Goal: Book appointment/travel/reservation

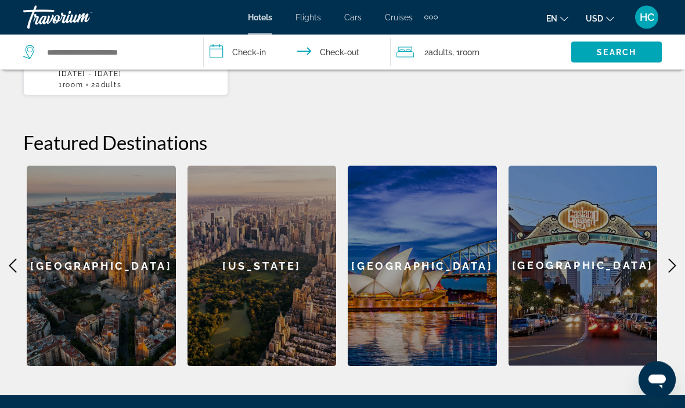
scroll to position [420, 0]
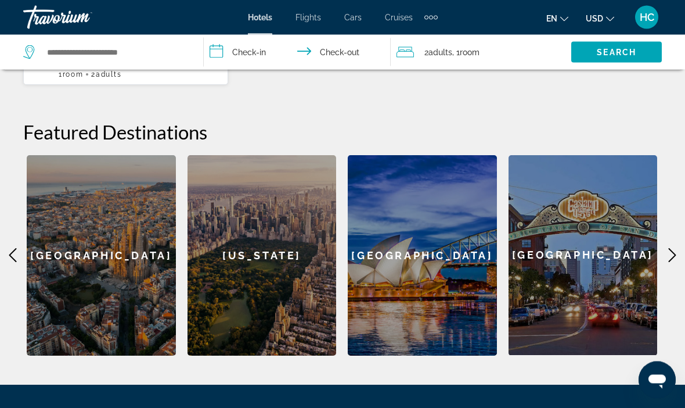
click at [671, 249] on icon "Main content" at bounding box center [672, 256] width 14 height 14
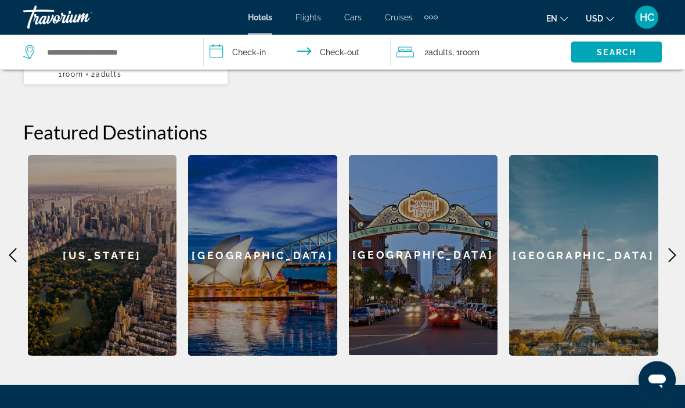
click at [671, 249] on icon "Main content" at bounding box center [673, 256] width 8 height 14
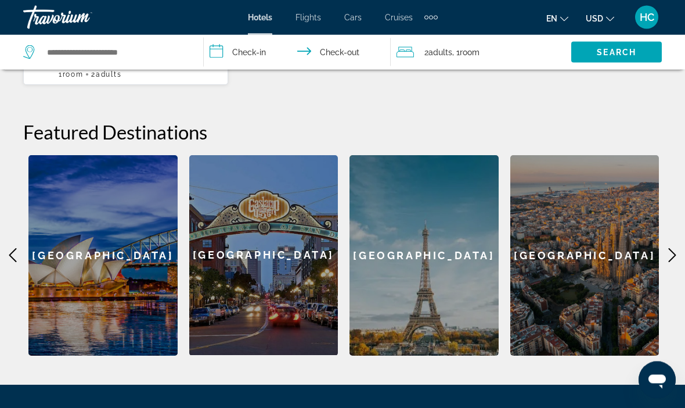
click at [668, 249] on icon "Main content" at bounding box center [672, 256] width 14 height 14
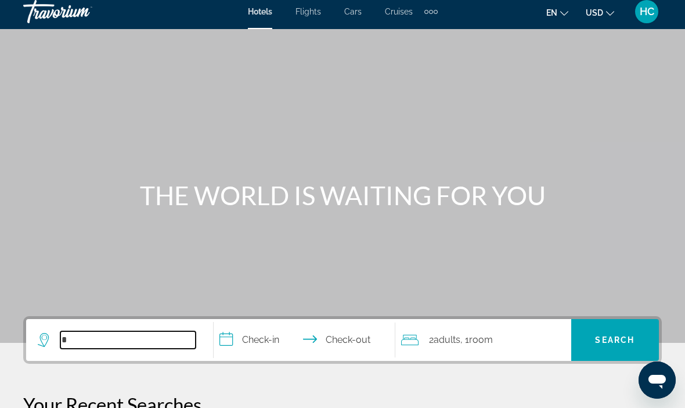
scroll to position [0, 0]
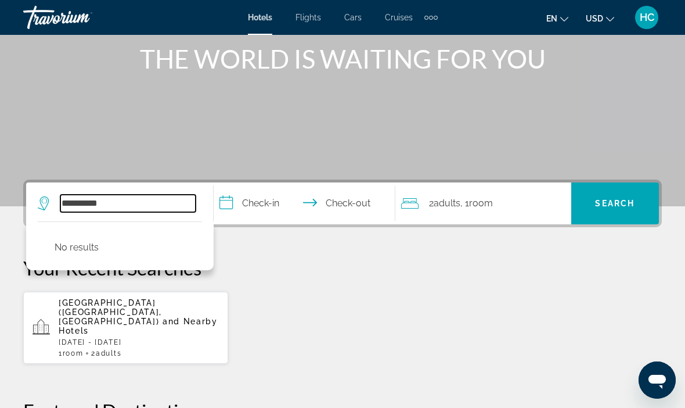
type input "**********"
click at [265, 210] on input "**********" at bounding box center [307, 204] width 186 height 45
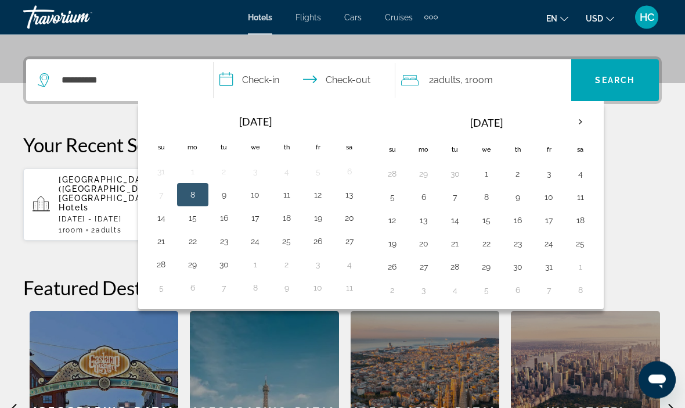
scroll to position [284, 0]
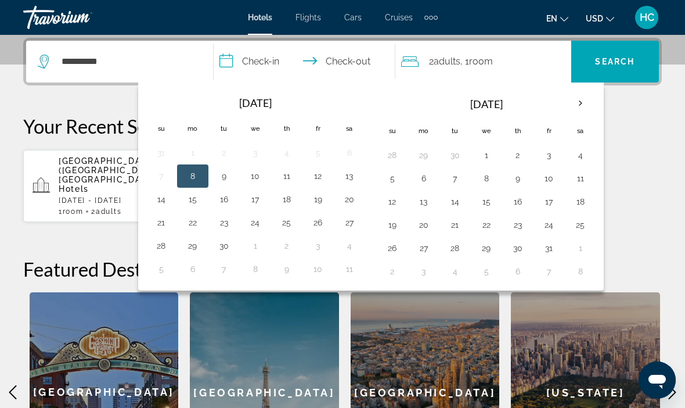
click at [582, 106] on th "Next month" at bounding box center [580, 104] width 31 height 26
click at [549, 207] on button "14" at bounding box center [549, 201] width 19 height 16
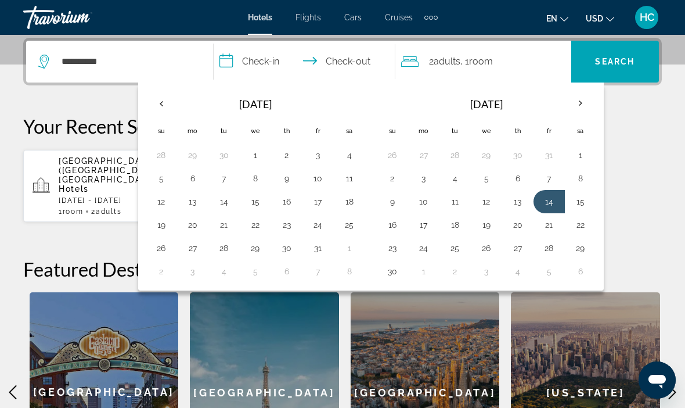
click at [459, 231] on button "18" at bounding box center [455, 225] width 19 height 16
type input "**********"
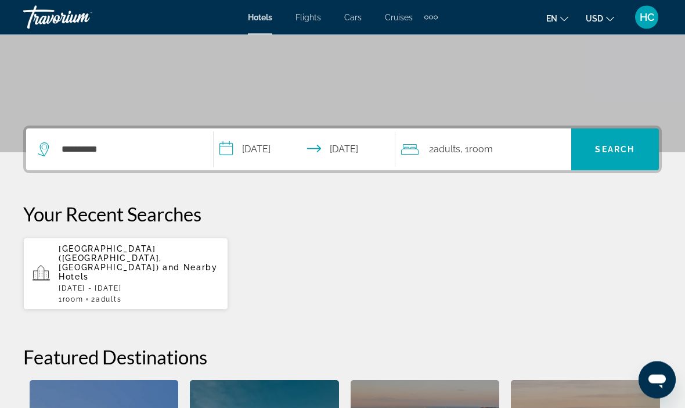
scroll to position [192, 0]
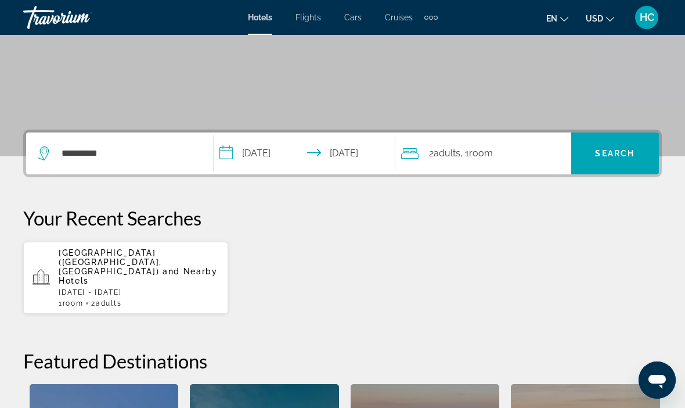
click at [623, 154] on span "Search" at bounding box center [614, 153] width 39 height 9
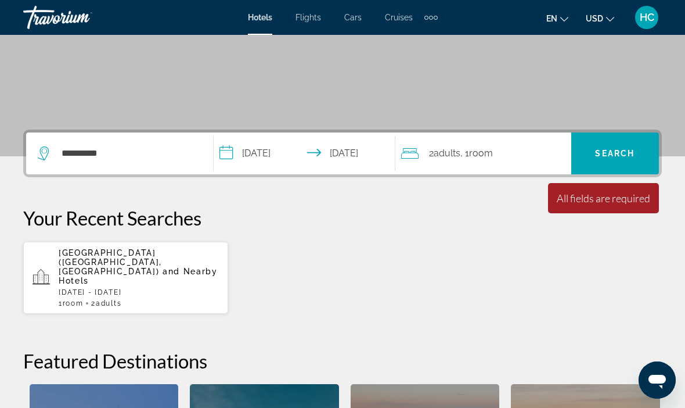
click at [584, 204] on div "All fields are required" at bounding box center [603, 198] width 93 height 13
click at [501, 161] on div "2 Adult Adults , 1 Room rooms" at bounding box center [486, 153] width 170 height 42
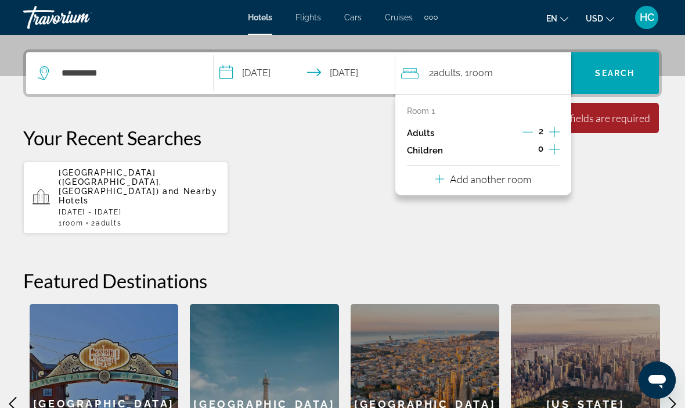
scroll to position [284, 0]
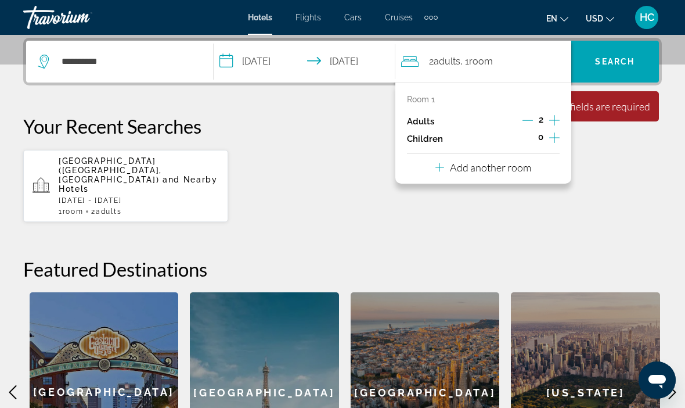
click at [616, 70] on span "Search widget" at bounding box center [615, 62] width 88 height 28
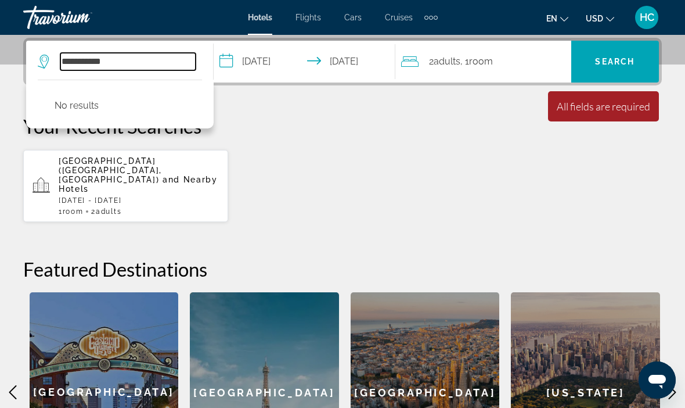
click at [178, 67] on input "**********" at bounding box center [127, 61] width 135 height 17
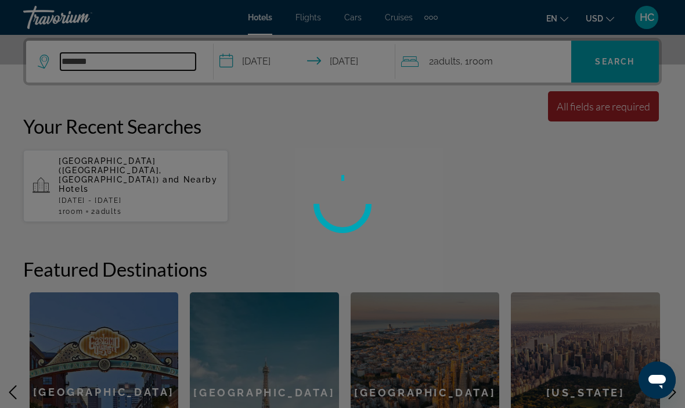
type input "******"
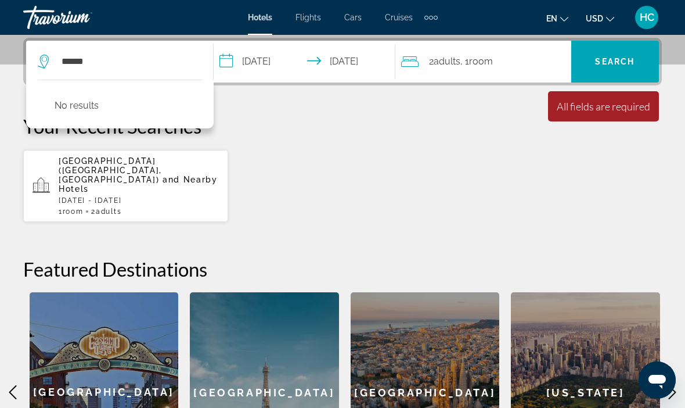
click at [198, 292] on div "Paris" at bounding box center [264, 392] width 149 height 200
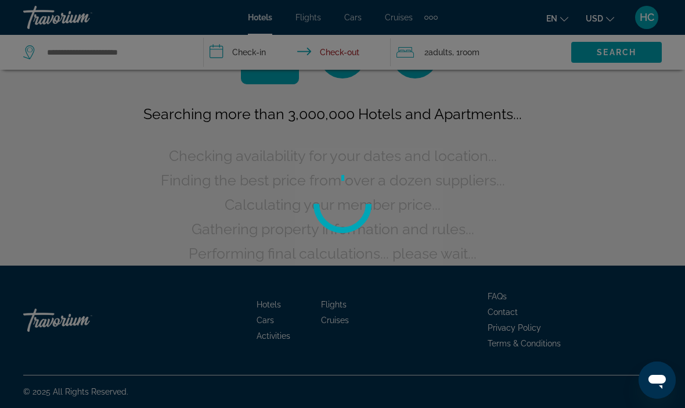
scroll to position [21, 0]
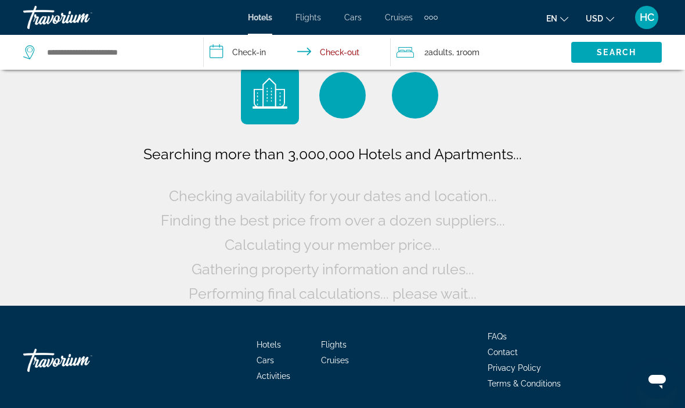
click at [183, 299] on div "Searching more than 3,000,000 Hotels and Apartments... Checking availability fo…" at bounding box center [343, 224] width 404 height 164
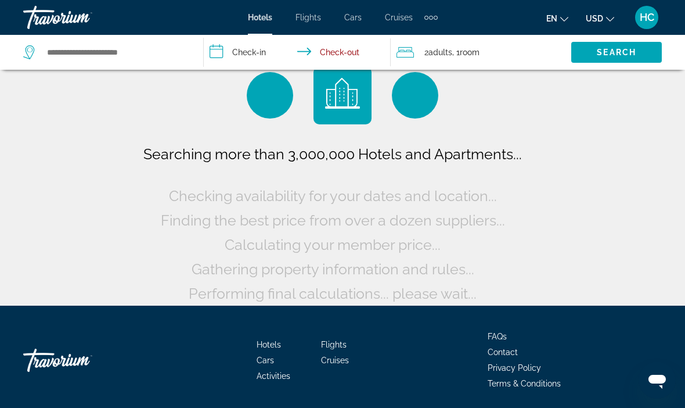
scroll to position [0, 0]
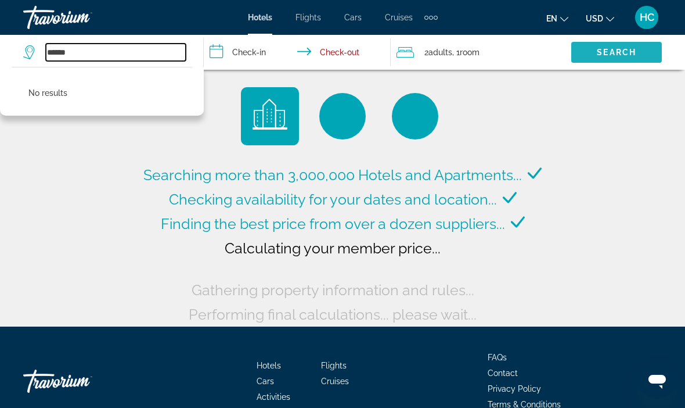
type input "******"
click at [624, 56] on span "Search" at bounding box center [616, 52] width 39 height 9
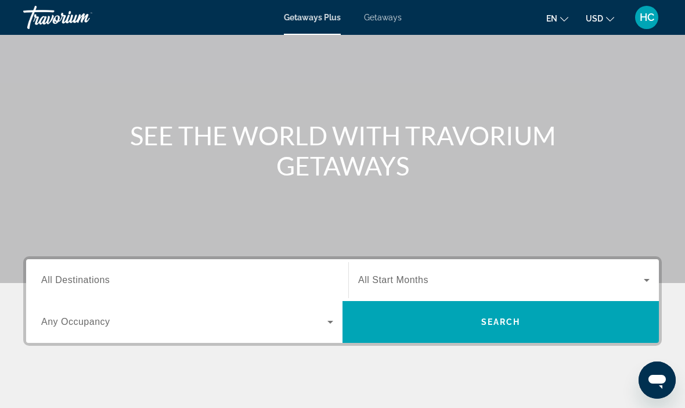
scroll to position [67, 0]
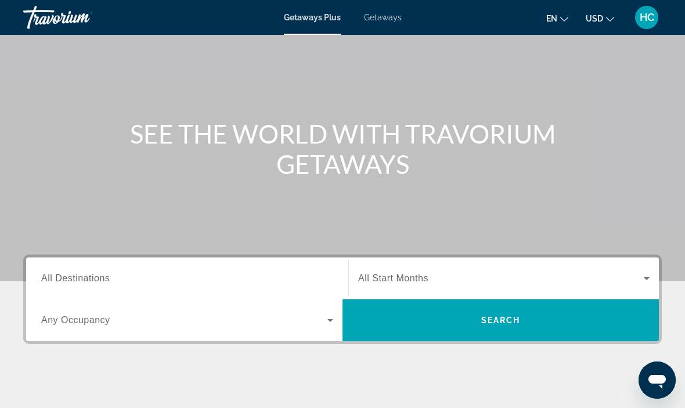
click at [333, 323] on icon "Search widget" at bounding box center [330, 320] width 14 height 14
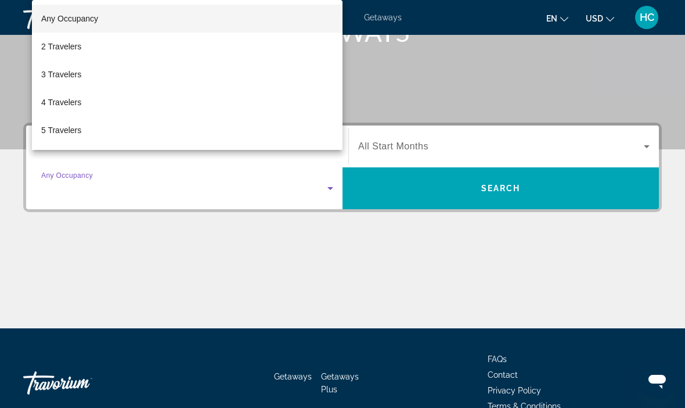
scroll to position [222, 0]
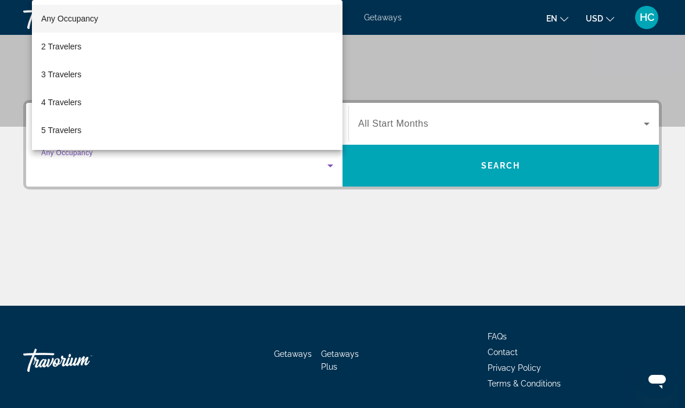
click at [65, 109] on span "4 Travelers" at bounding box center [61, 102] width 40 height 14
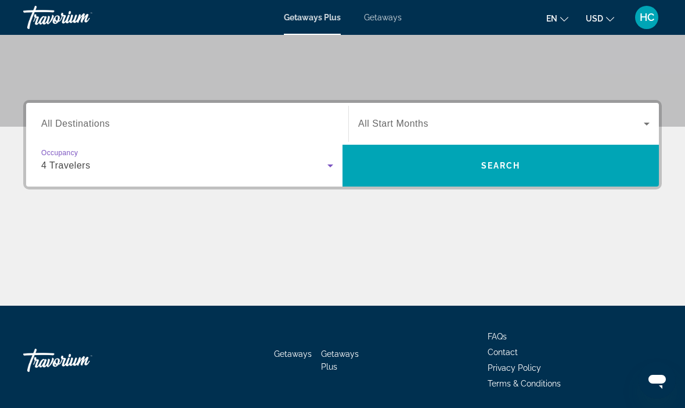
click at [82, 129] on div "Destination All Destinations" at bounding box center [187, 123] width 292 height 33
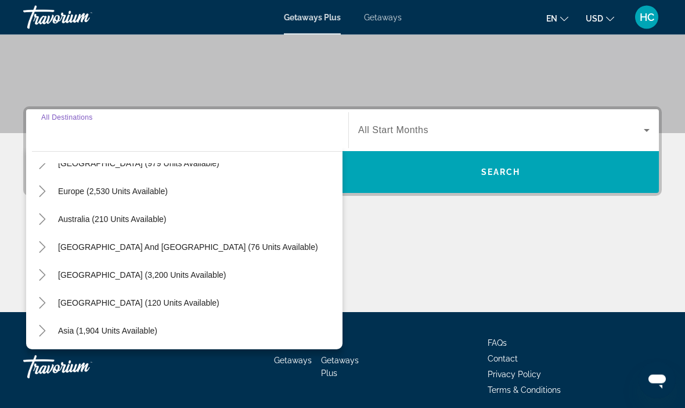
scroll to position [123, 0]
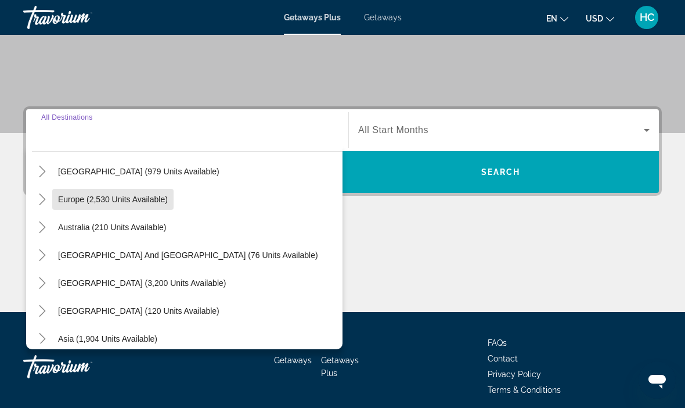
click at [152, 210] on span "Search widget" at bounding box center [112, 199] width 121 height 28
type input "**********"
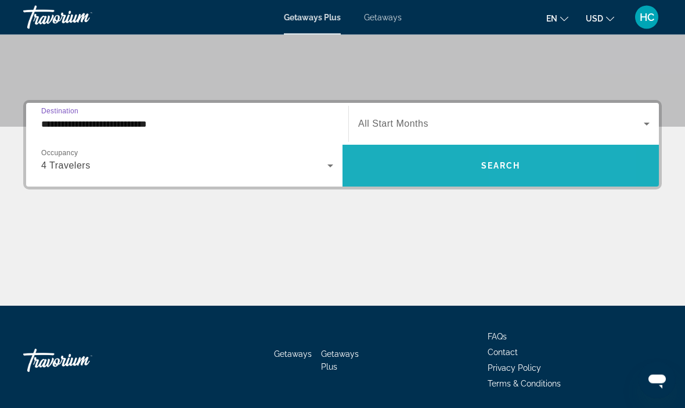
scroll to position [222, 0]
click at [562, 172] on span "Search widget" at bounding box center [501, 166] width 316 height 28
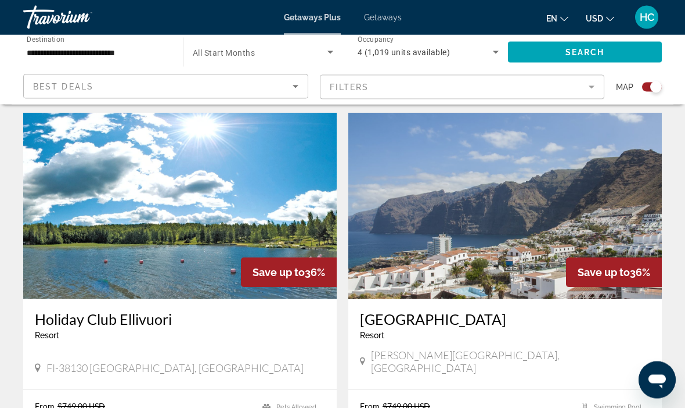
scroll to position [393, 0]
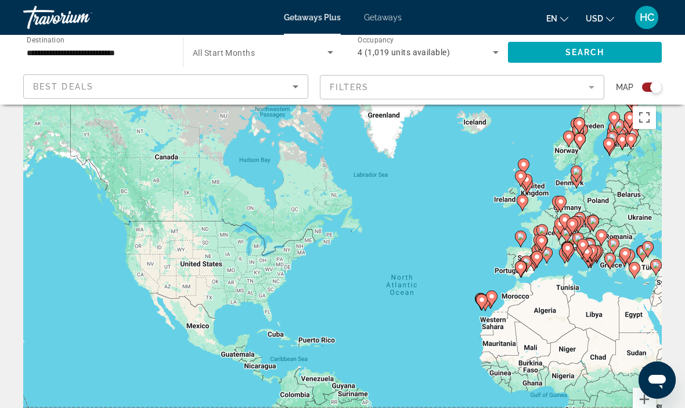
click at [530, 251] on gmp-advanced-marker "Main content" at bounding box center [536, 259] width 12 height 17
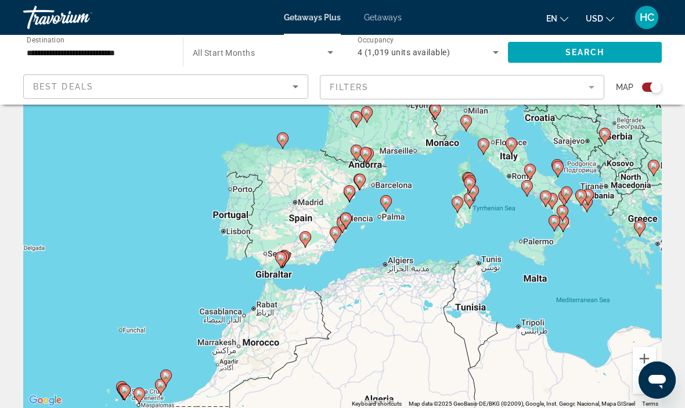
click at [367, 220] on div "To navigate, press the arrow keys. To activate drag with keyboard, press Alt + …" at bounding box center [342, 233] width 639 height 348
type input "**********"
click at [340, 242] on gmp-advanced-marker "Main content" at bounding box center [336, 234] width 12 height 17
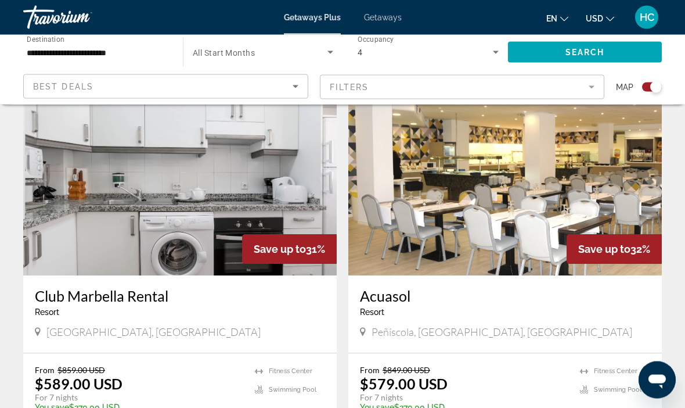
scroll to position [358, 0]
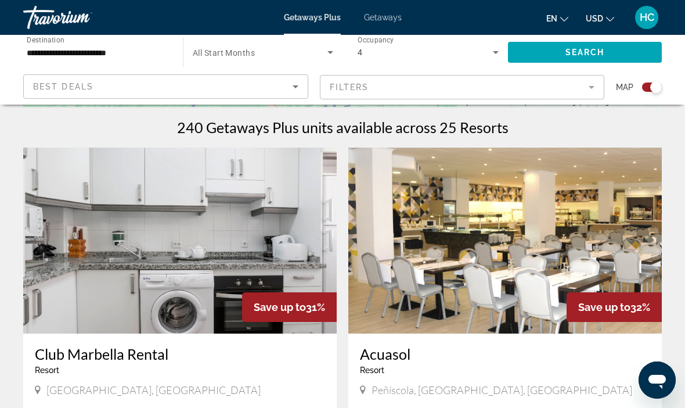
click at [290, 92] on icon "Sort by" at bounding box center [296, 87] width 14 height 14
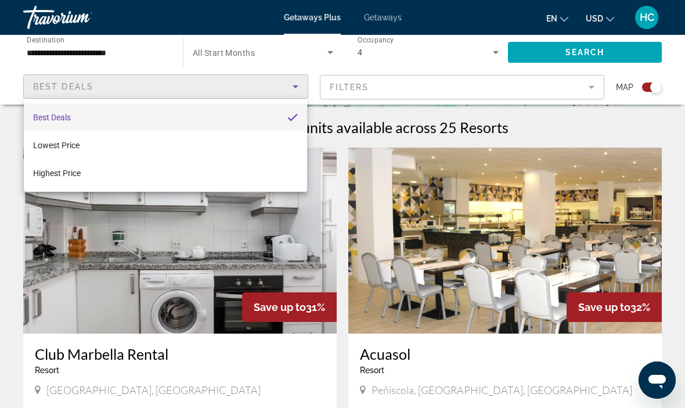
click at [667, 177] on div at bounding box center [342, 204] width 685 height 408
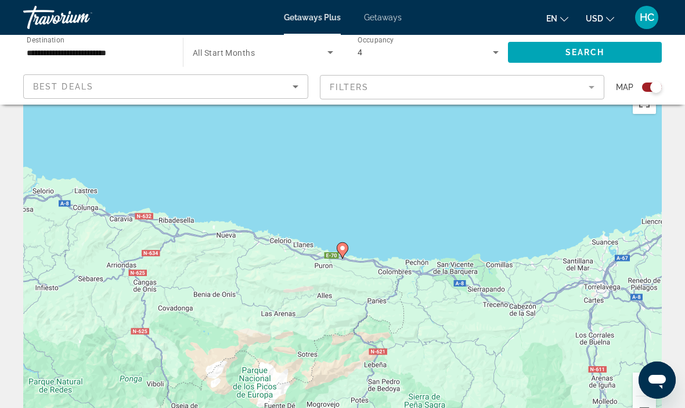
scroll to position [0, 0]
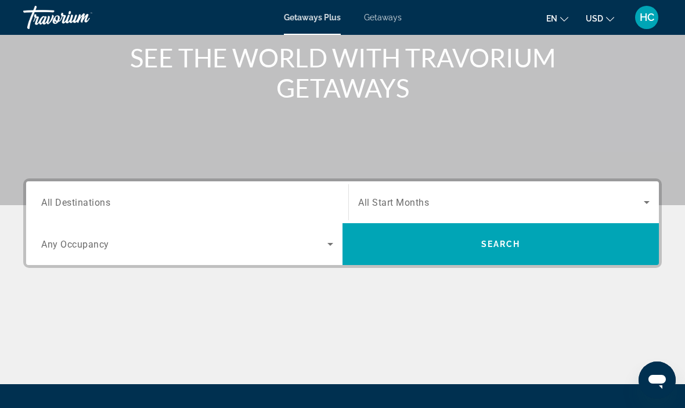
scroll to position [147, 0]
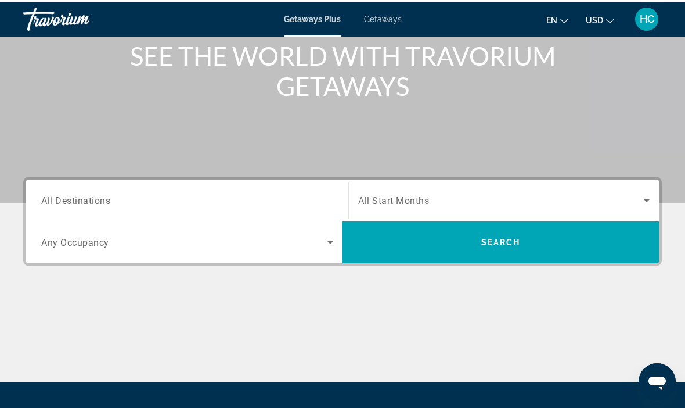
click at [298, 203] on input "Destination All Destinations" at bounding box center [187, 199] width 292 height 14
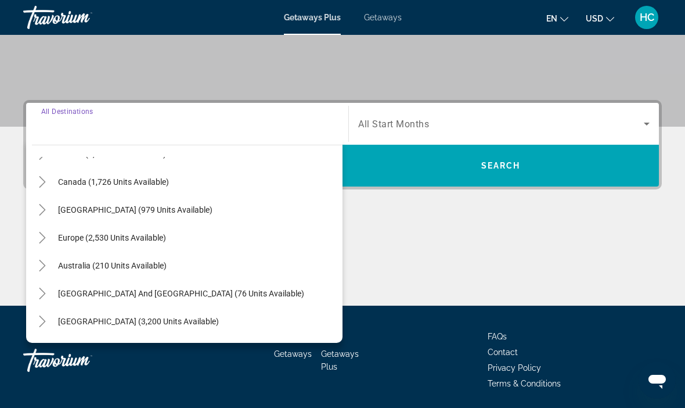
scroll to position [80, 0]
click at [156, 245] on span "Search widget" at bounding box center [112, 236] width 120 height 28
type input "**********"
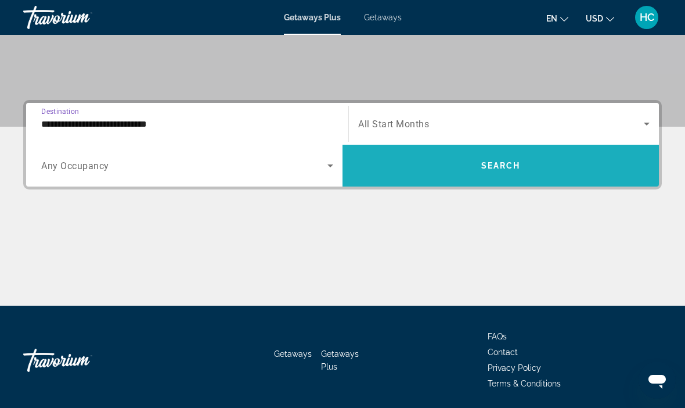
click at [491, 177] on span "Search widget" at bounding box center [501, 166] width 316 height 28
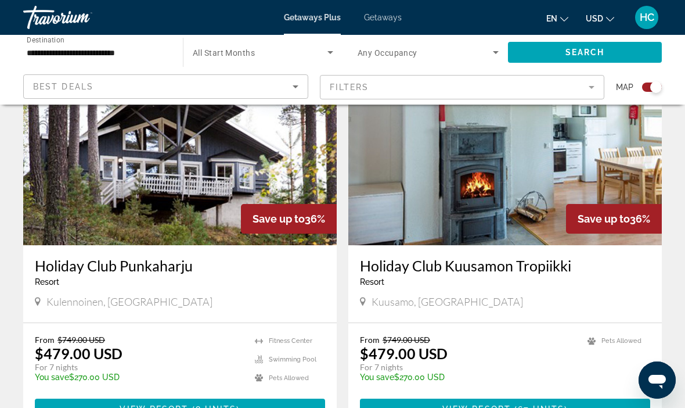
scroll to position [443, 0]
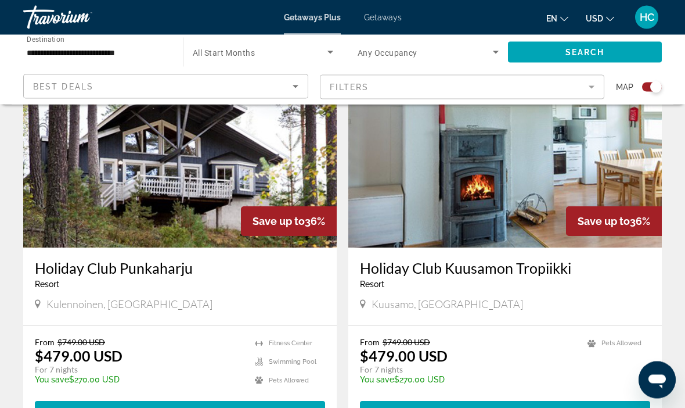
click at [643, 292] on div "Holiday Club [GEOGRAPHIC_DATA] - This is an adults only resort" at bounding box center [505, 279] width 290 height 38
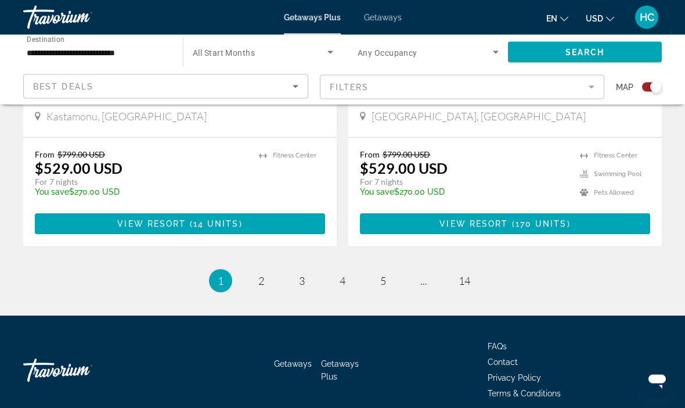
scroll to position [2616, 0]
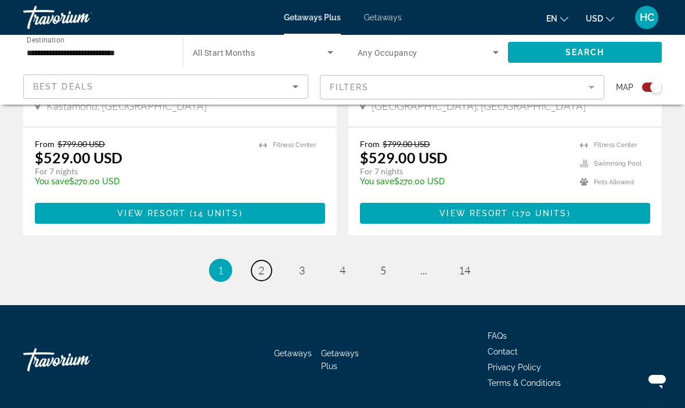
click at [267, 275] on link "page 2" at bounding box center [261, 270] width 20 height 20
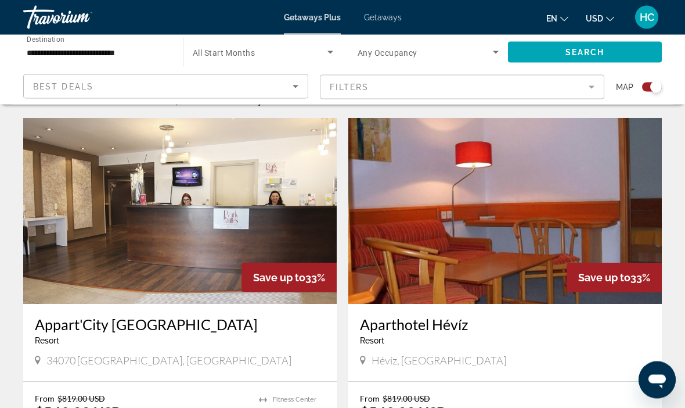
scroll to position [387, 0]
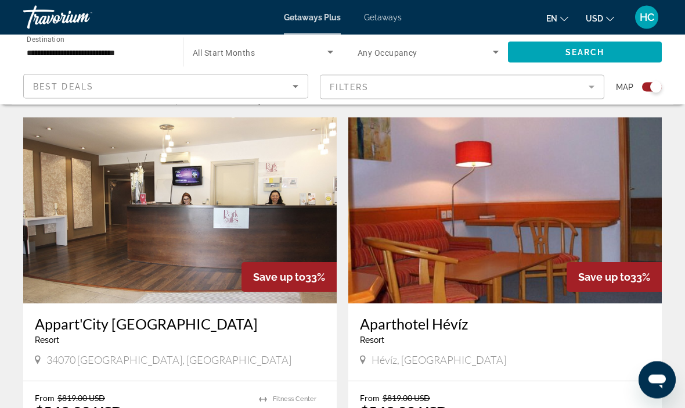
click at [627, 375] on div "[GEOGRAPHIC_DATA] - This is an adults only resort [GEOGRAPHIC_DATA], [GEOGRAPHI…" at bounding box center [505, 342] width 314 height 77
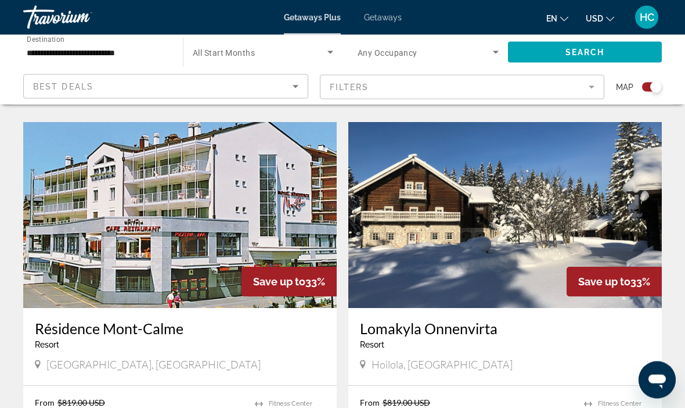
scroll to position [1888, 0]
